Goal: Information Seeking & Learning: Learn about a topic

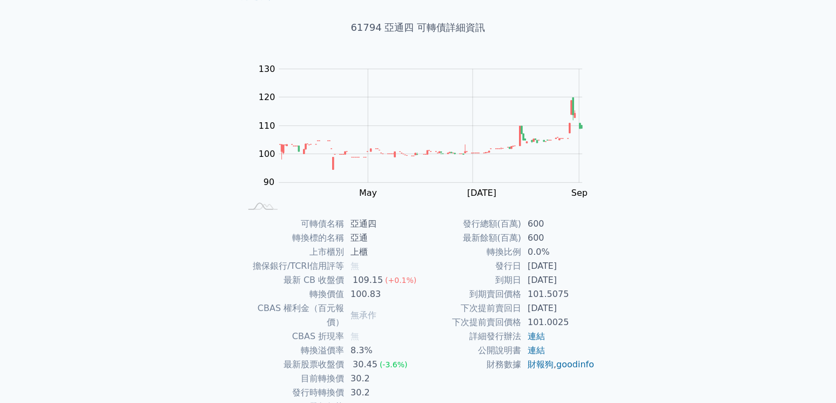
scroll to position [98, 0]
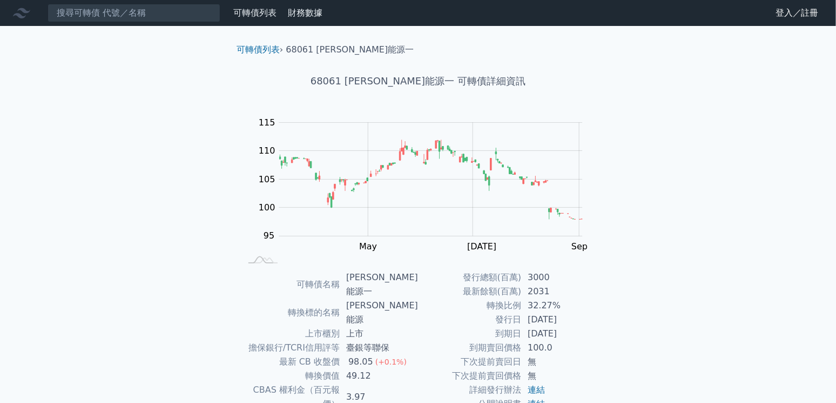
scroll to position [98, 0]
